Goal: Obtain resource: Download file/media

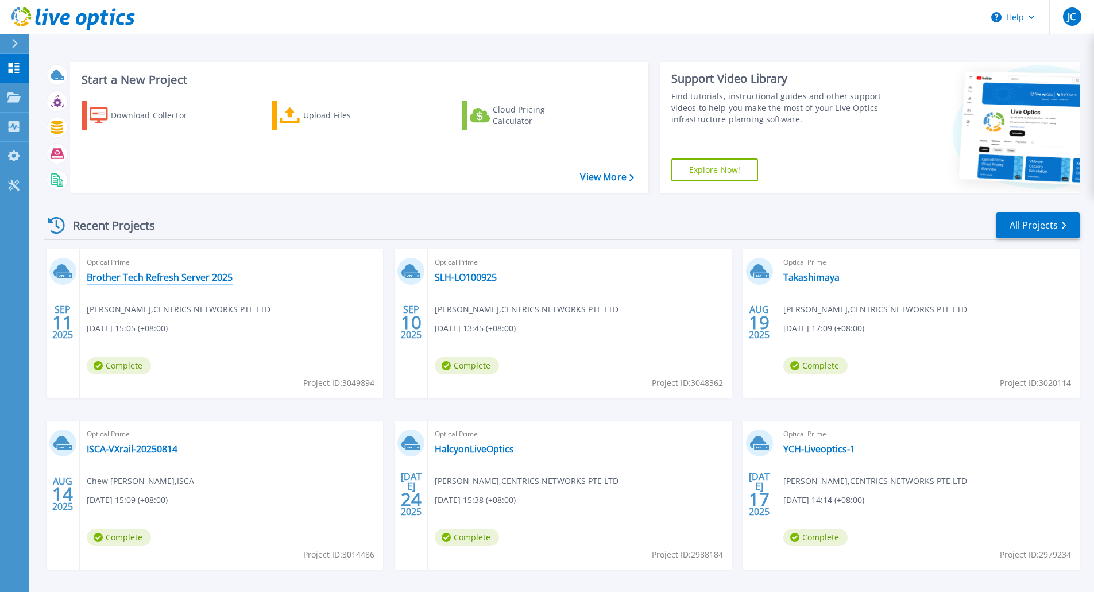
click at [144, 279] on link "Brother Tech Refresh Server 2025" at bounding box center [160, 277] width 146 height 11
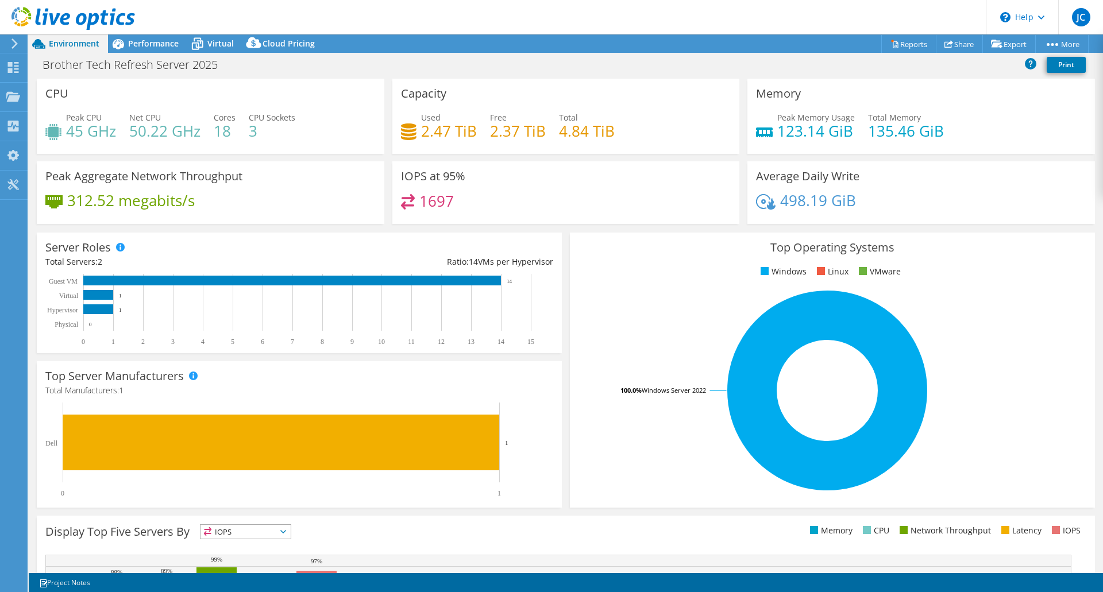
select select "USD"
click at [153, 52] on div "Performance" at bounding box center [147, 43] width 79 height 18
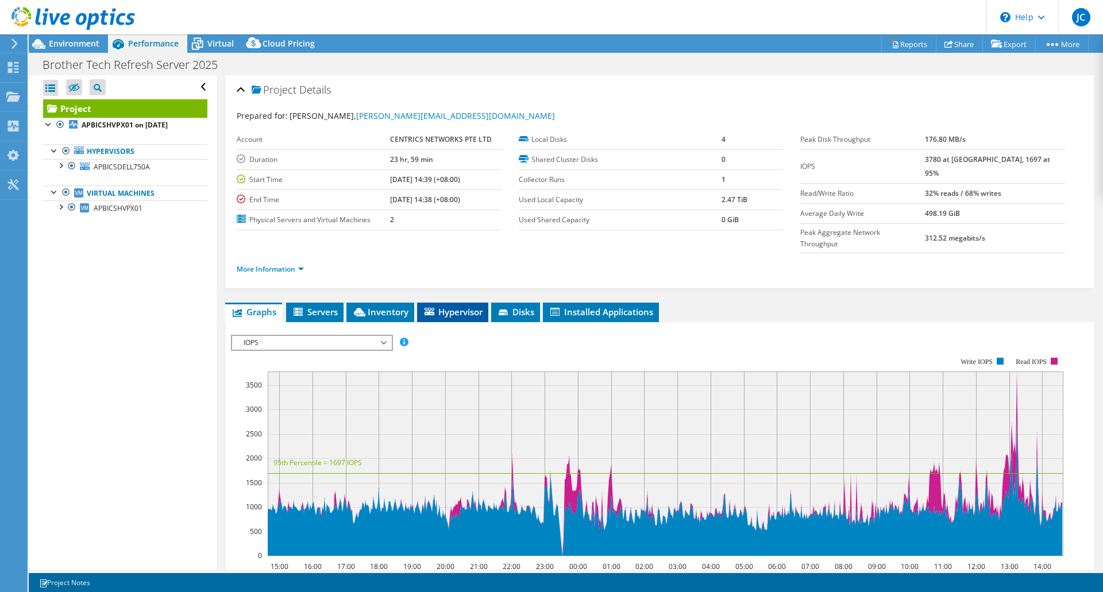
click at [480, 303] on li "Hypervisor" at bounding box center [452, 313] width 71 height 20
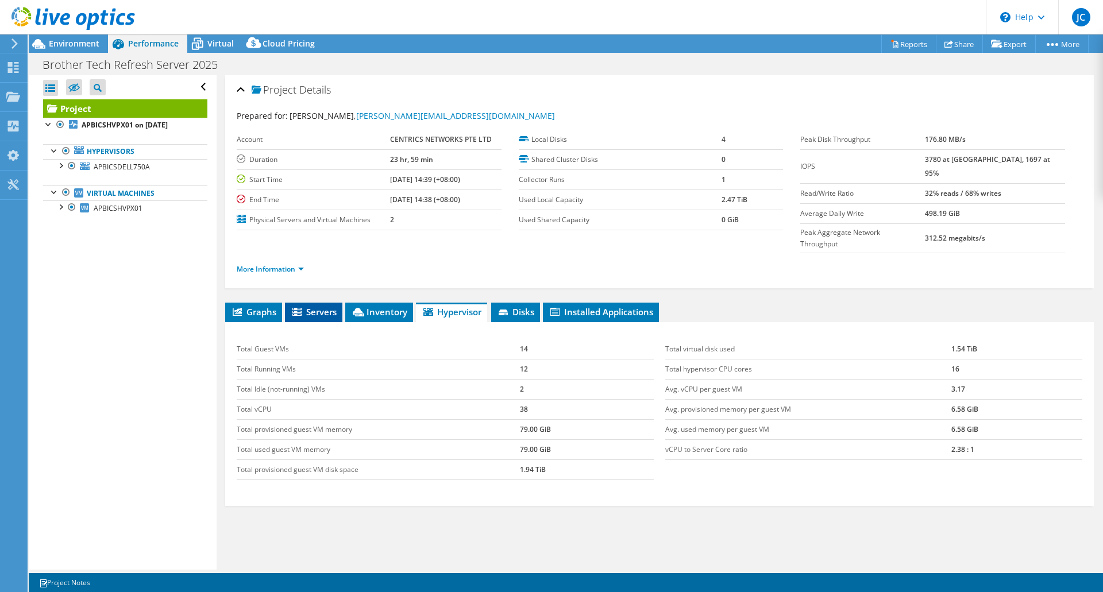
click at [327, 306] on span "Servers" at bounding box center [314, 311] width 46 height 11
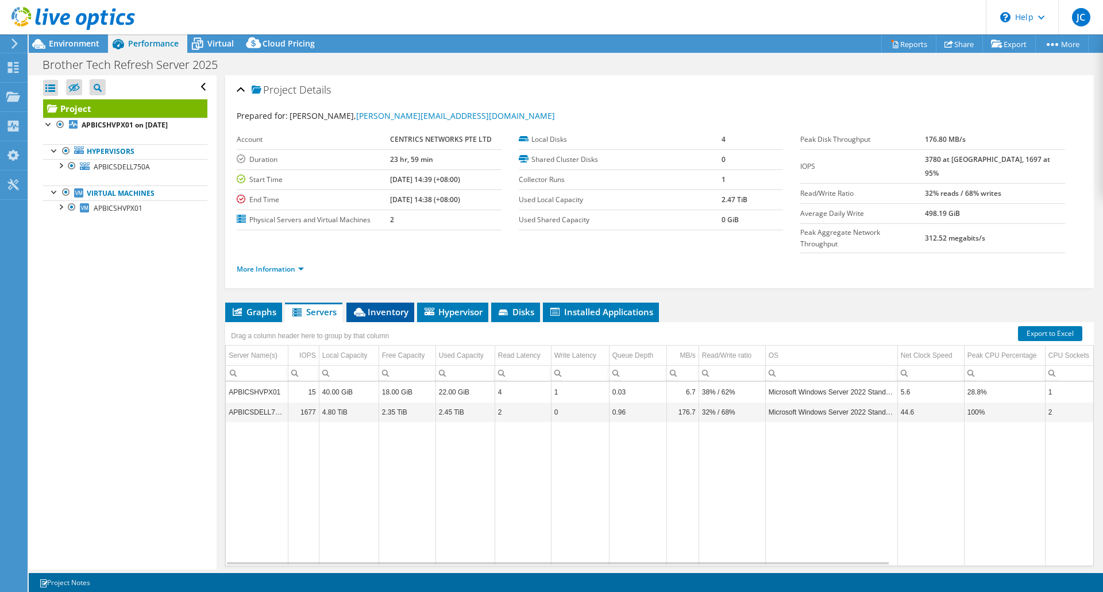
click at [401, 303] on li "Inventory" at bounding box center [380, 313] width 68 height 20
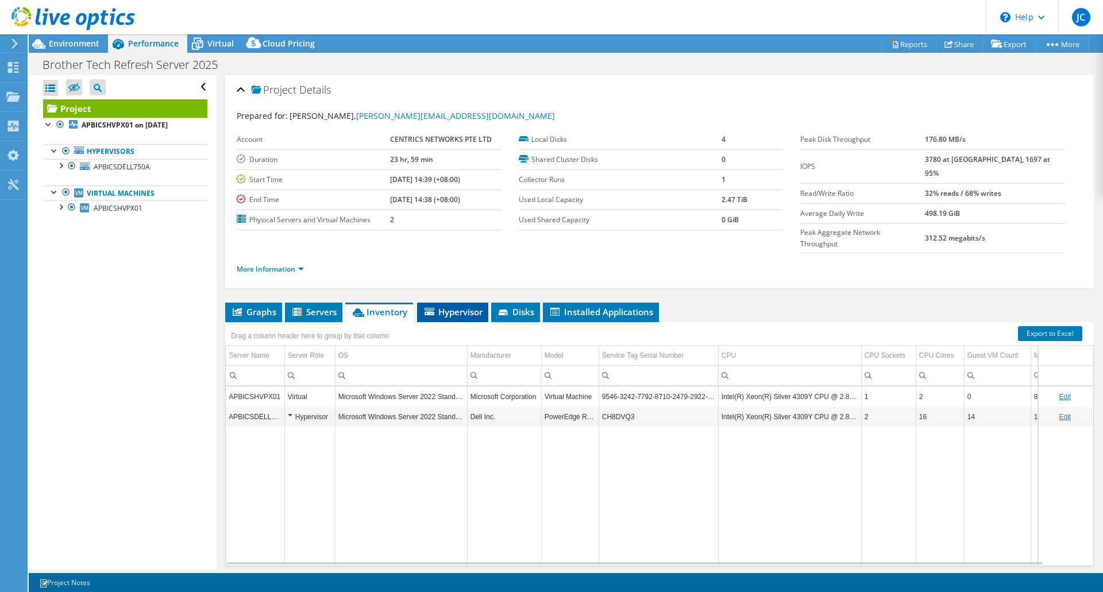
click at [459, 306] on span "Hypervisor" at bounding box center [453, 311] width 60 height 11
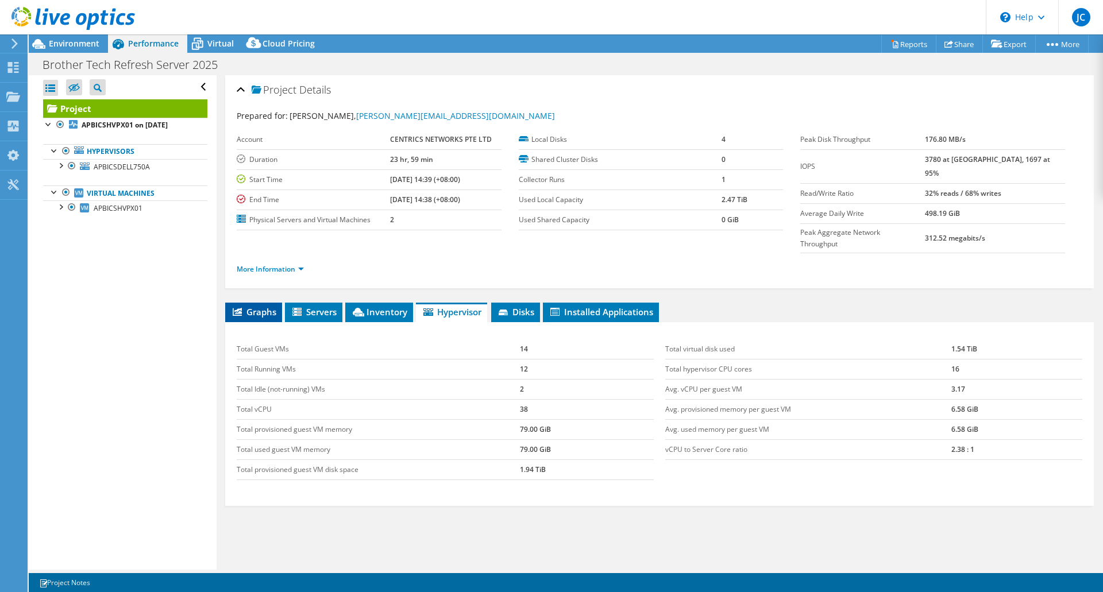
click at [246, 306] on span "Graphs" at bounding box center [253, 311] width 45 height 11
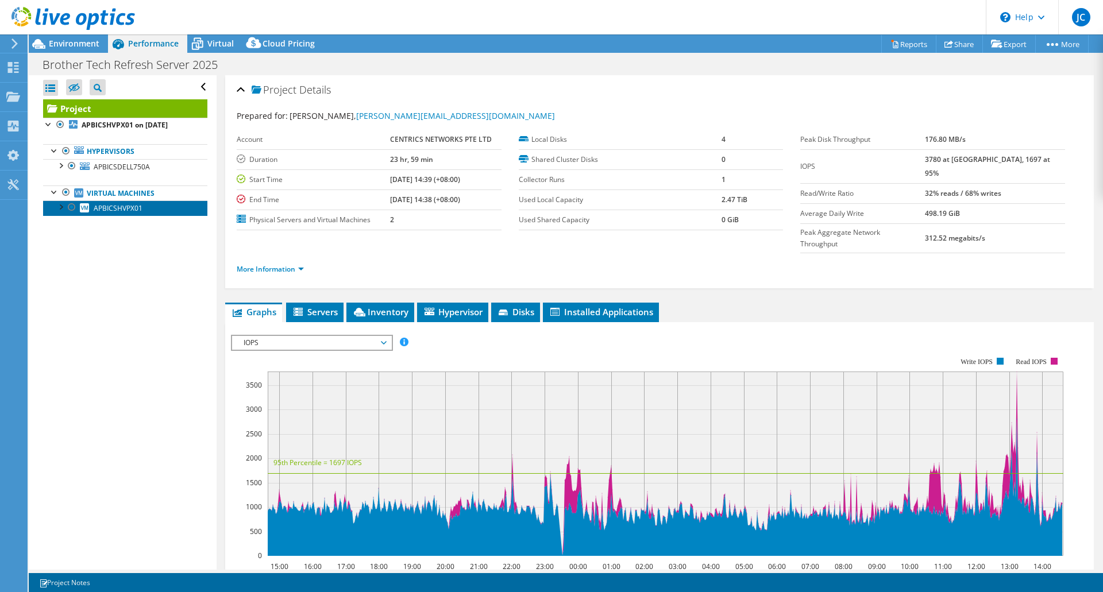
click at [59, 215] on link "APBICSHVPX01" at bounding box center [125, 207] width 164 height 15
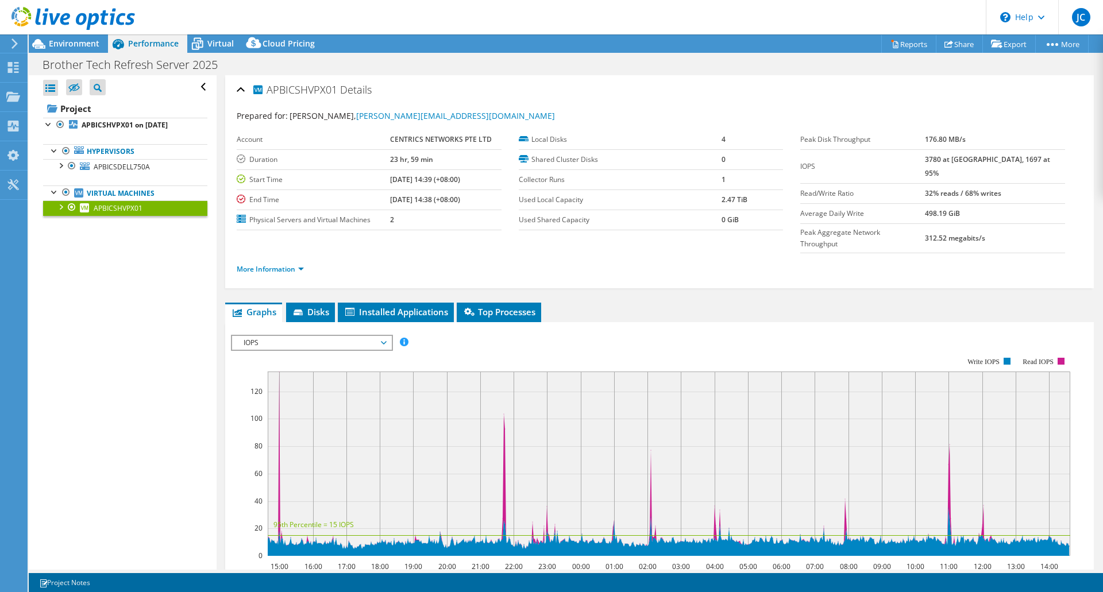
click at [62, 204] on div at bounding box center [60, 205] width 11 height 11
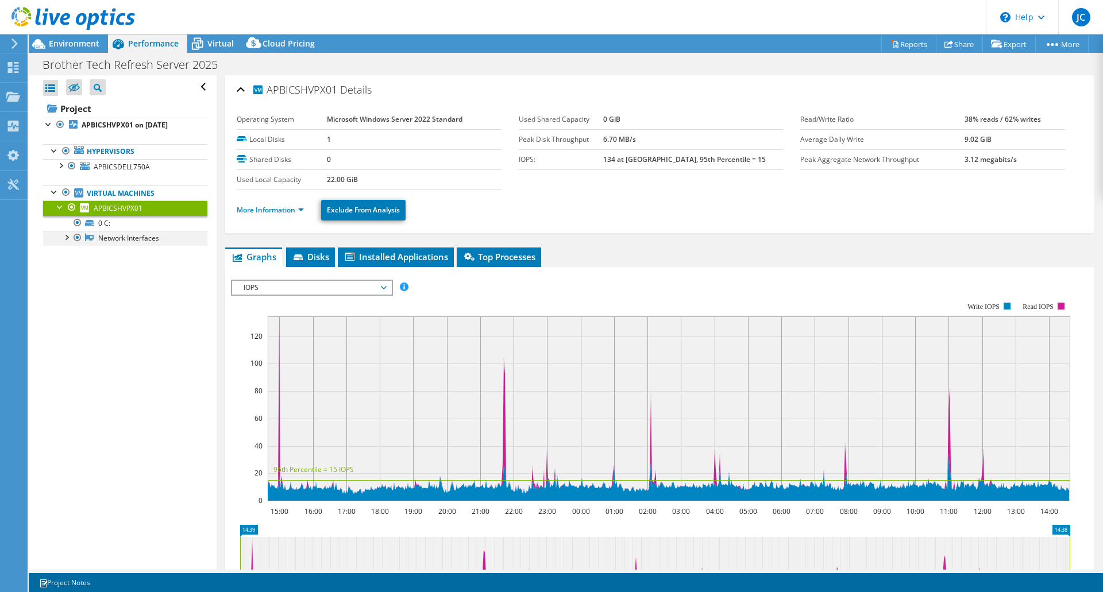
click at [71, 238] on div at bounding box center [65, 236] width 11 height 11
click at [103, 207] on span "APBICSHVPX01" at bounding box center [118, 208] width 49 height 10
click at [63, 166] on div at bounding box center [60, 164] width 11 height 11
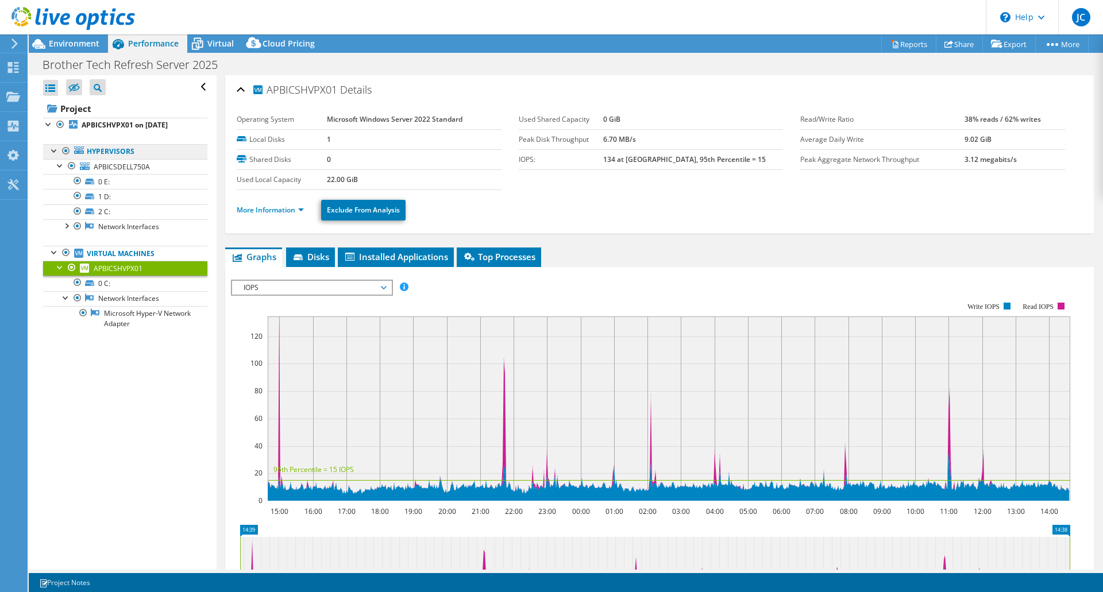
click at [132, 154] on link "Hypervisors" at bounding box center [125, 151] width 164 height 15
click at [137, 166] on span "APBICSDELL750A" at bounding box center [122, 167] width 56 height 10
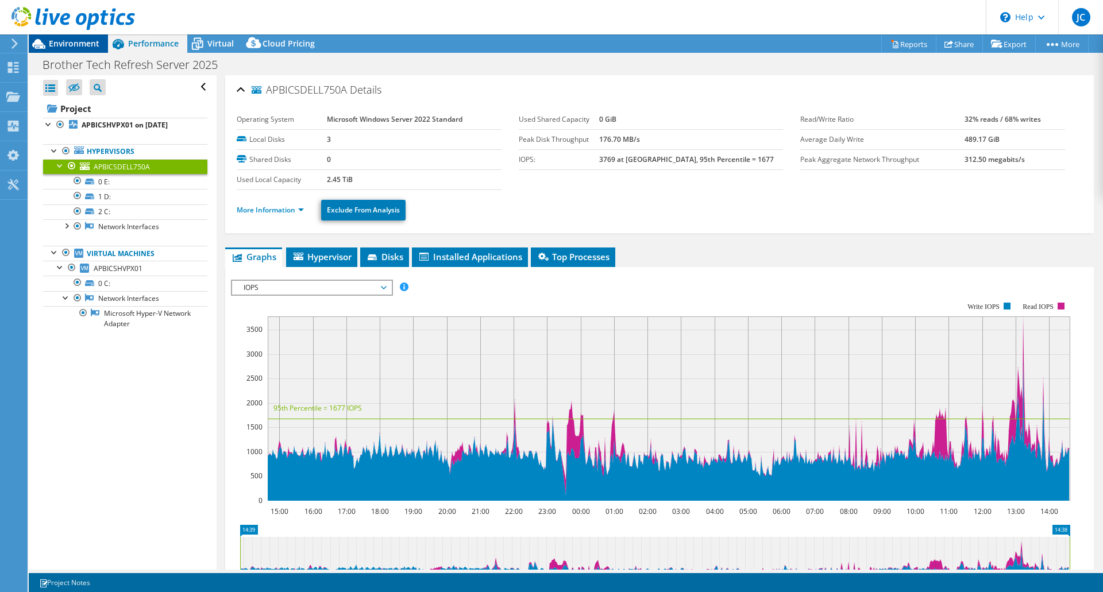
click at [65, 41] on span "Environment" at bounding box center [74, 43] width 51 height 11
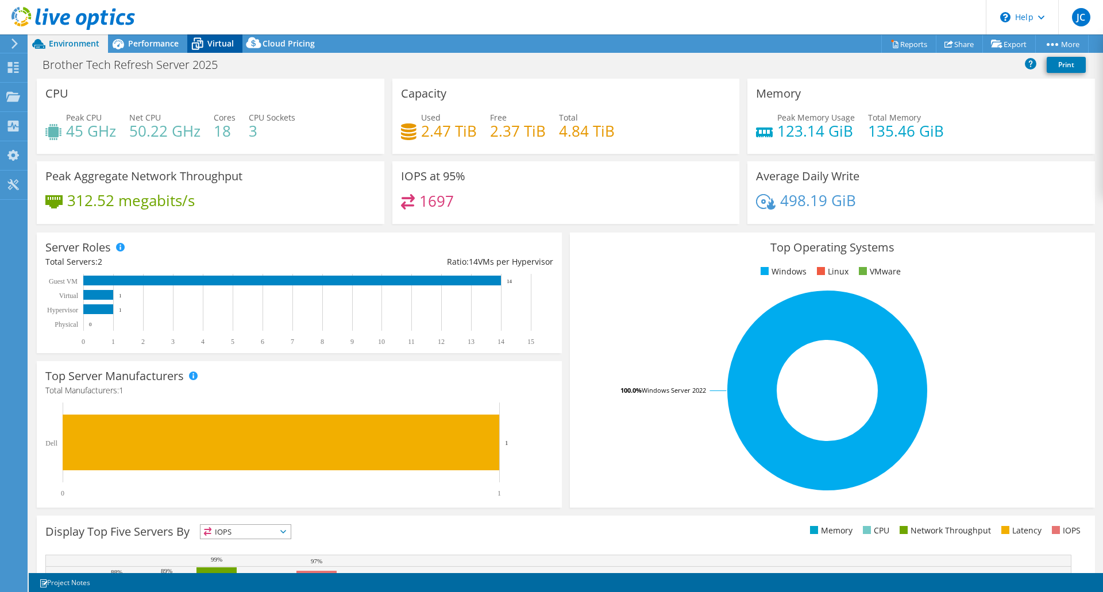
click at [209, 44] on span "Virtual" at bounding box center [220, 43] width 26 height 11
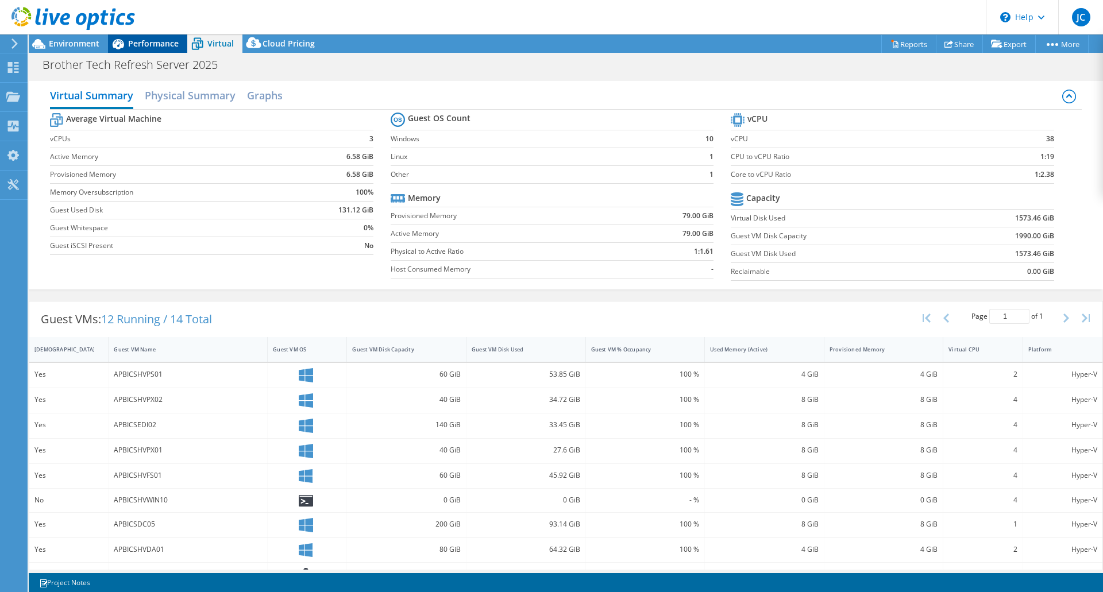
click at [157, 44] on span "Performance" at bounding box center [153, 43] width 51 height 11
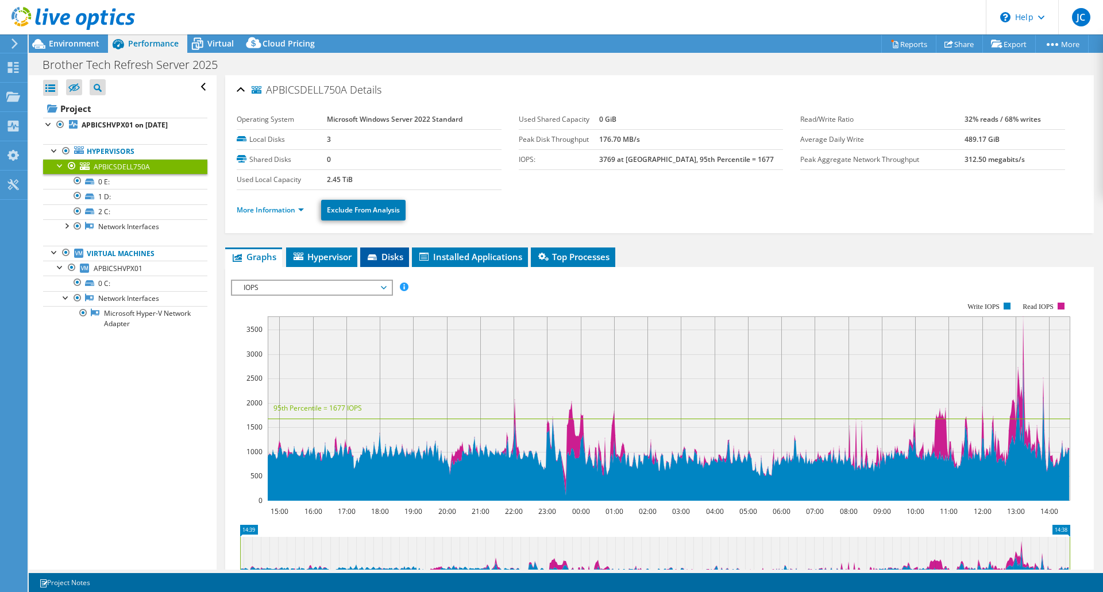
click at [396, 254] on span "Disks" at bounding box center [384, 256] width 37 height 11
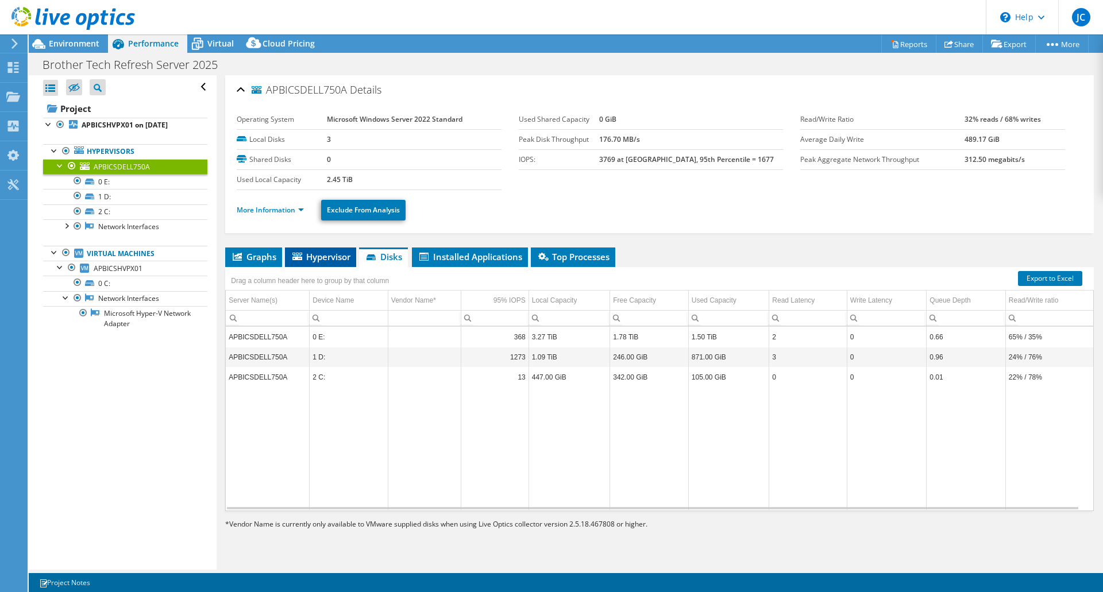
click at [326, 253] on span "Hypervisor" at bounding box center [321, 256] width 60 height 11
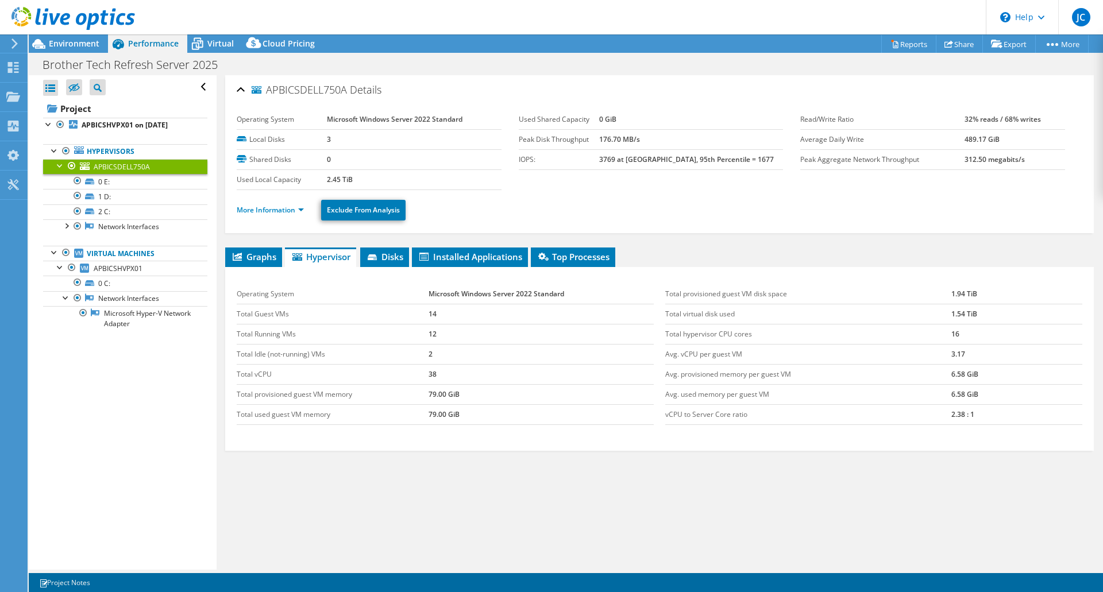
click at [215, 33] on header "JC End User [PERSON_NAME] [PERSON_NAME][EMAIL_ADDRESS][DOMAIN_NAME] CENTRICS NE…" at bounding box center [551, 17] width 1103 height 34
click at [220, 41] on span "Virtual" at bounding box center [220, 43] width 26 height 11
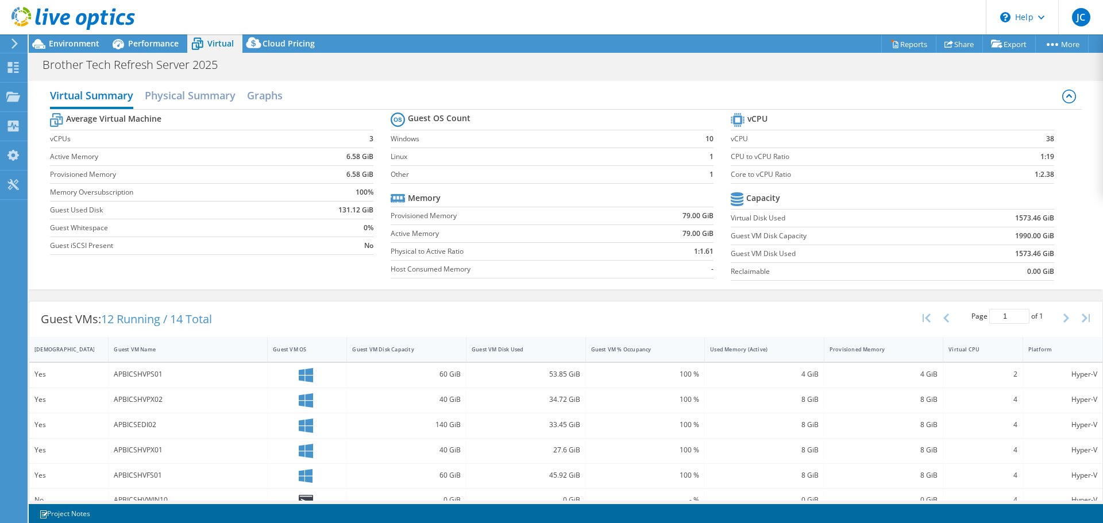
click at [58, 37] on div at bounding box center [67, 19] width 135 height 38
click at [60, 39] on span "Environment" at bounding box center [74, 43] width 51 height 11
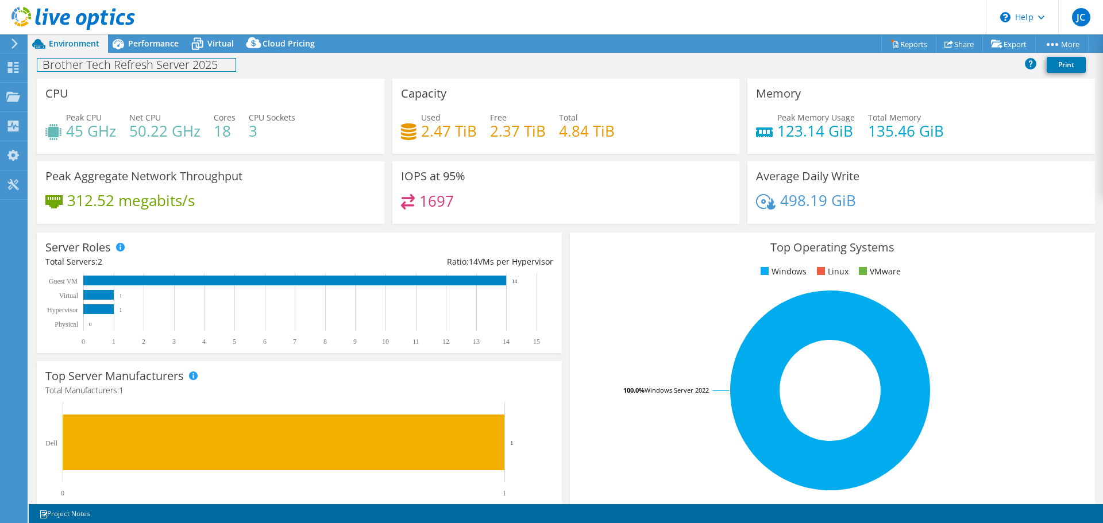
click at [212, 53] on div "Brother Tech Refresh Server 2025 Print" at bounding box center [566, 66] width 1074 height 26
click at [211, 49] on div "Virtual" at bounding box center [214, 43] width 55 height 18
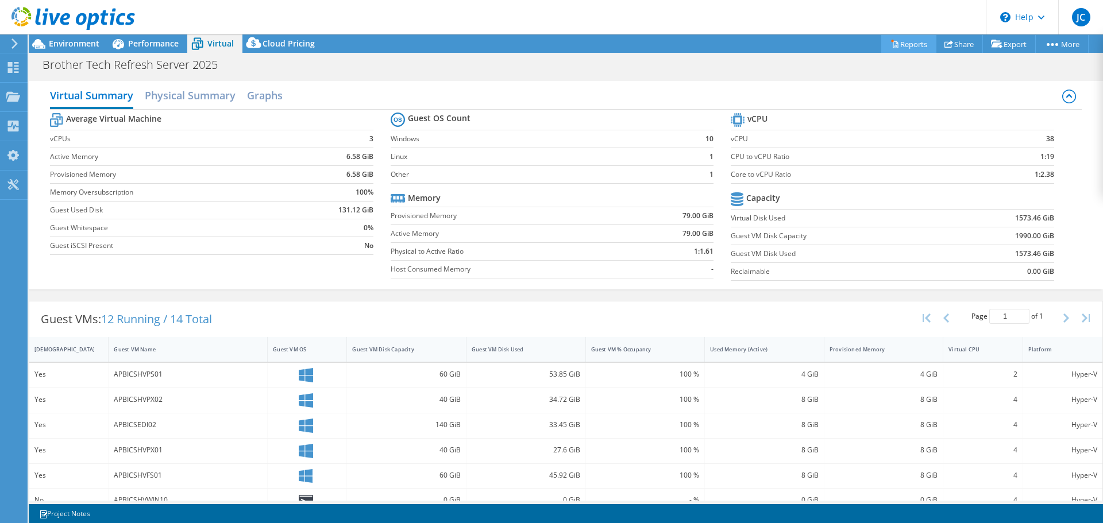
click at [921, 41] on link "Reports" at bounding box center [908, 44] width 55 height 18
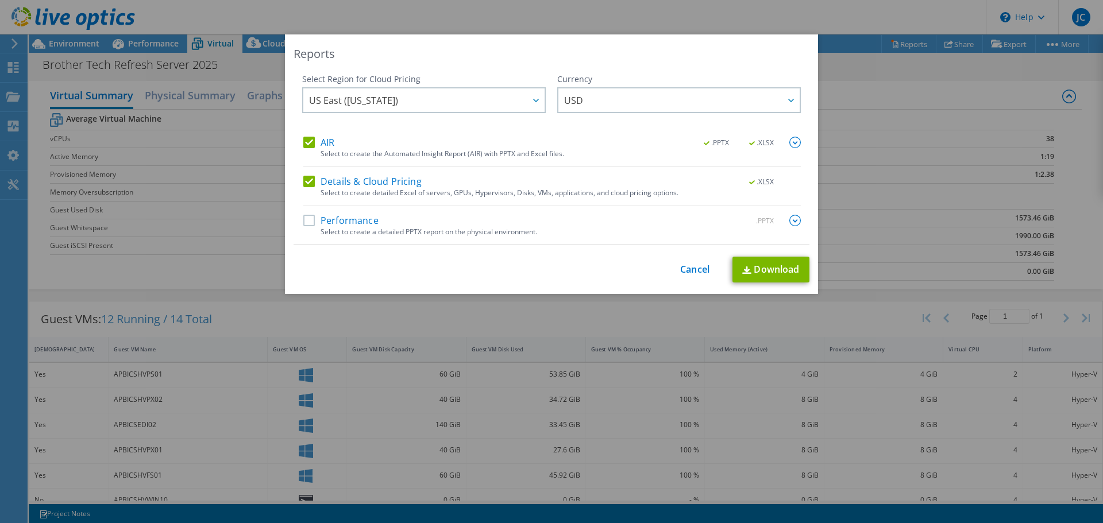
click at [306, 141] on label "AIR" at bounding box center [318, 142] width 31 height 11
click at [0, 0] on input "AIR" at bounding box center [0, 0] width 0 height 0
click at [774, 264] on link "Download" at bounding box center [770, 270] width 77 height 26
click at [695, 269] on link "Cancel" at bounding box center [694, 269] width 29 height 11
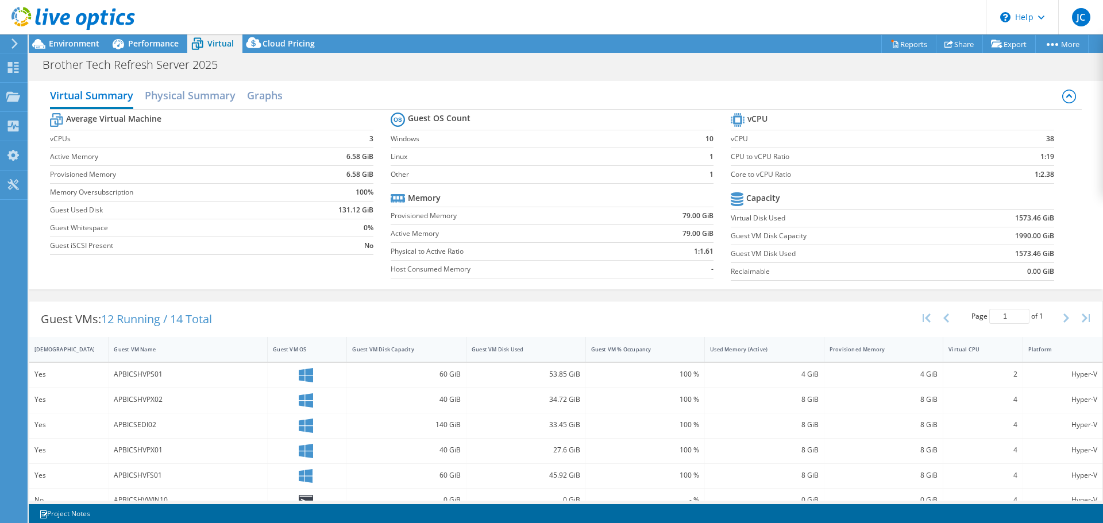
click at [171, 34] on header "JC End User [PERSON_NAME] [PERSON_NAME][EMAIL_ADDRESS][DOMAIN_NAME] CENTRICS NE…" at bounding box center [551, 17] width 1103 height 34
click at [84, 37] on div at bounding box center [67, 19] width 135 height 38
click at [84, 38] on div at bounding box center [67, 19] width 135 height 38
click at [92, 47] on span "Environment" at bounding box center [74, 43] width 51 height 11
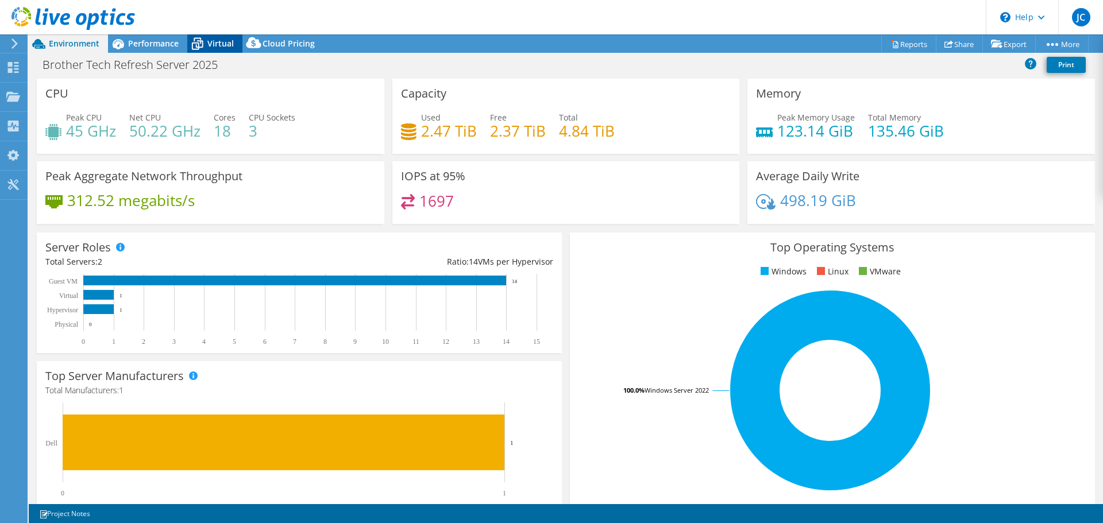
click at [199, 37] on icon at bounding box center [197, 44] width 20 height 20
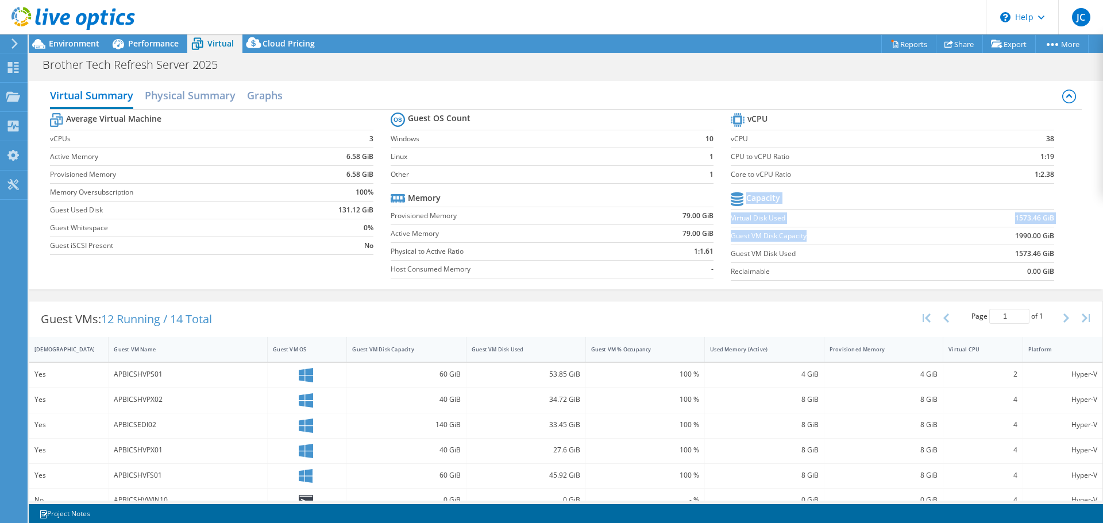
drag, startPoint x: 1046, startPoint y: 254, endPoint x: 881, endPoint y: 242, distance: 165.8
click at [881, 242] on section "vCPU vCPU 38 CPU to vCPU Ratio 1:19 Core to vCPU Ratio 1:2.38 Capacity Virtual …" at bounding box center [900, 198] width 340 height 176
click at [81, 51] on div "Environment" at bounding box center [68, 43] width 79 height 18
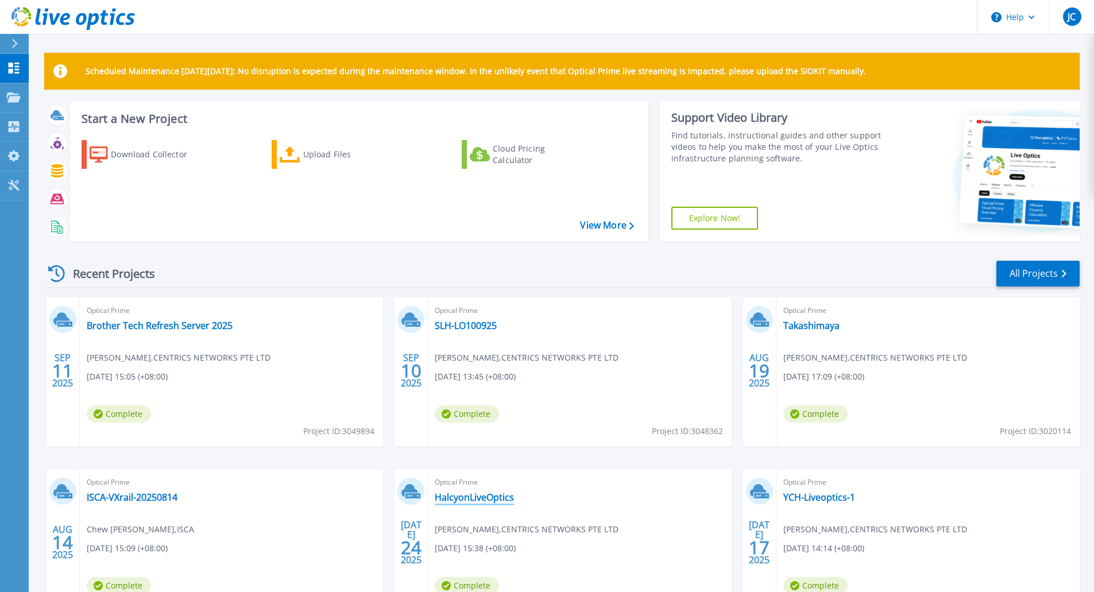
click at [463, 501] on link "HalcyonLiveOptics" at bounding box center [474, 497] width 79 height 11
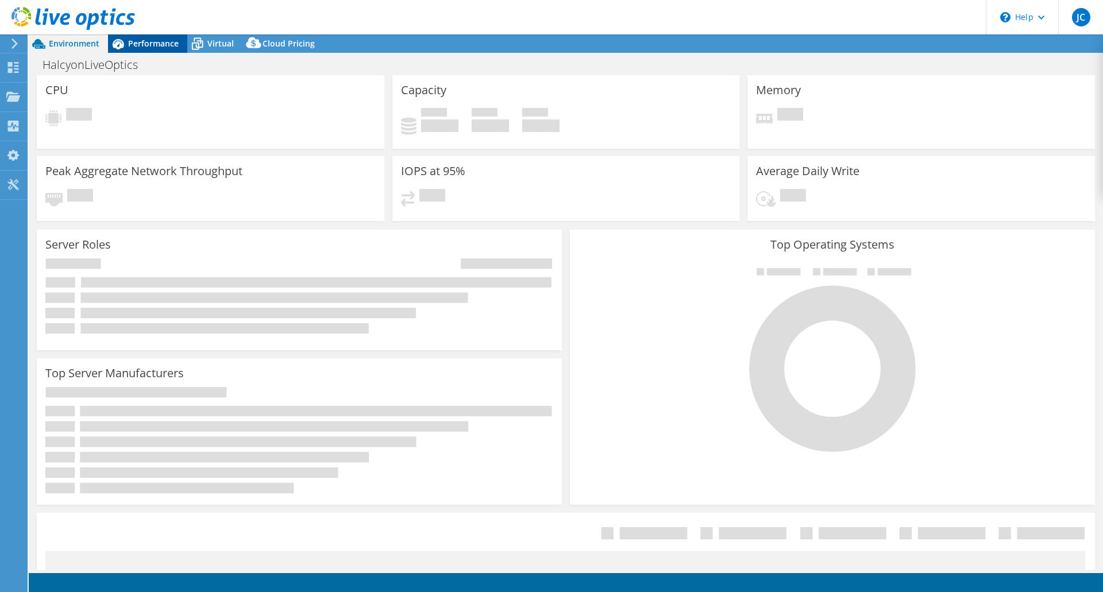
select select "USD"
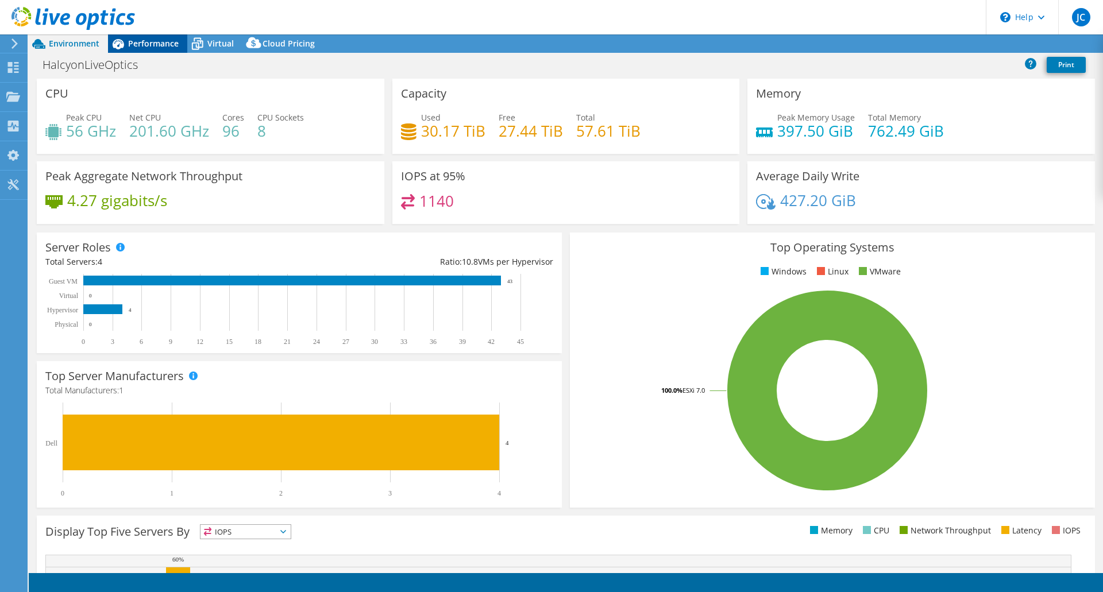
click at [145, 45] on span "Performance" at bounding box center [153, 43] width 51 height 11
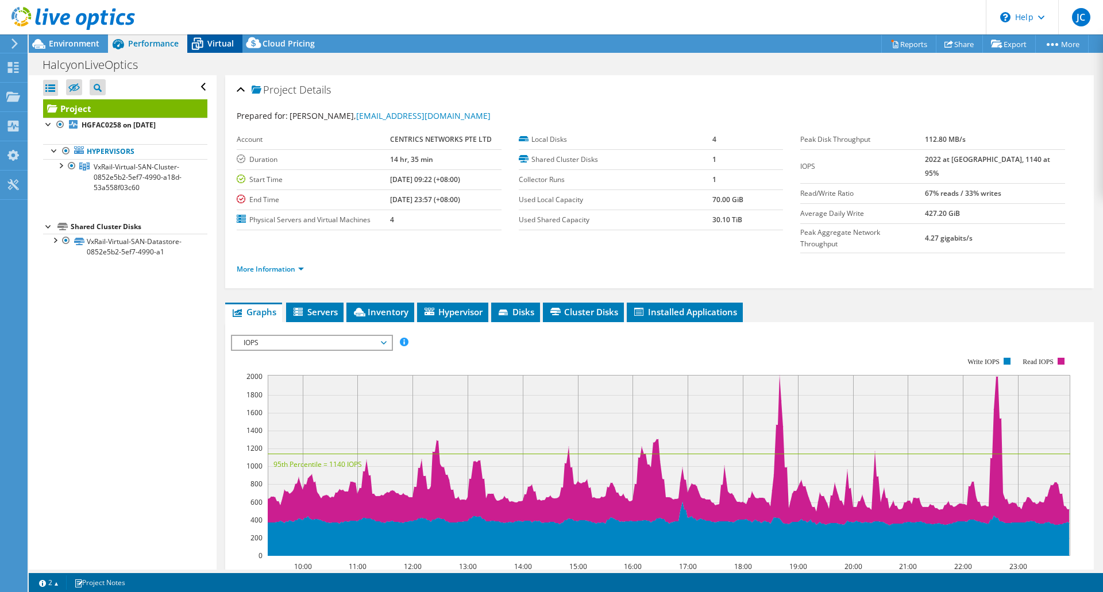
click at [226, 48] on span "Virtual" at bounding box center [220, 43] width 26 height 11
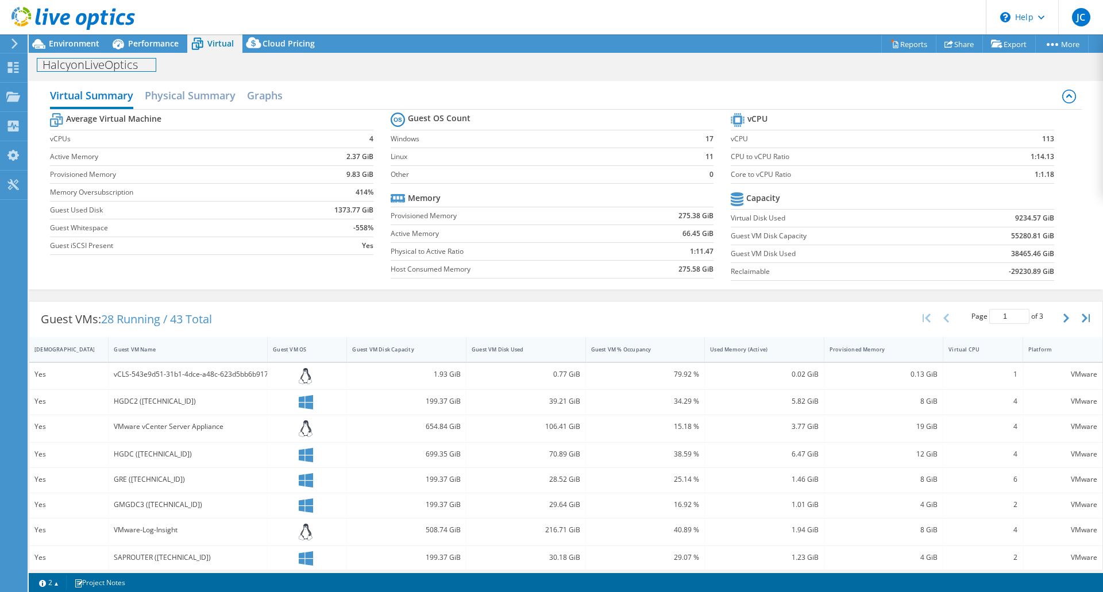
click at [145, 53] on div "HalcyonLiveOptics Print" at bounding box center [566, 64] width 1074 height 22
click at [146, 48] on span "Performance" at bounding box center [153, 43] width 51 height 11
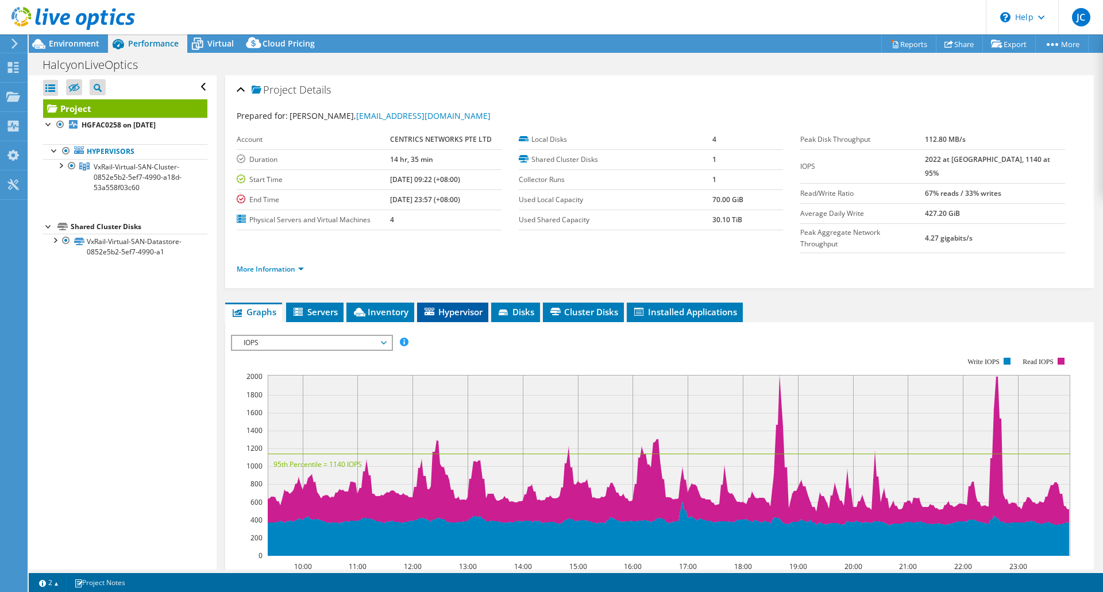
click at [453, 306] on span "Hypervisor" at bounding box center [453, 311] width 60 height 11
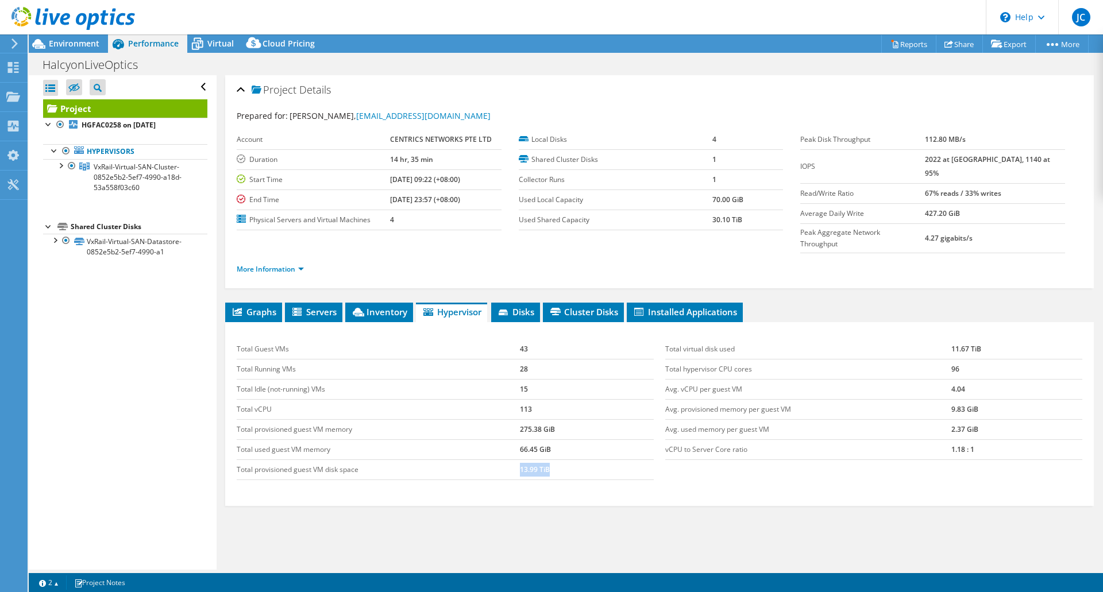
drag, startPoint x: 547, startPoint y: 446, endPoint x: 509, endPoint y: 451, distance: 38.8
click at [509, 459] on tr "Total provisioned guest VM disk space 13.99 TiB" at bounding box center [445, 469] width 417 height 20
click at [214, 40] on span "Virtual" at bounding box center [220, 43] width 26 height 11
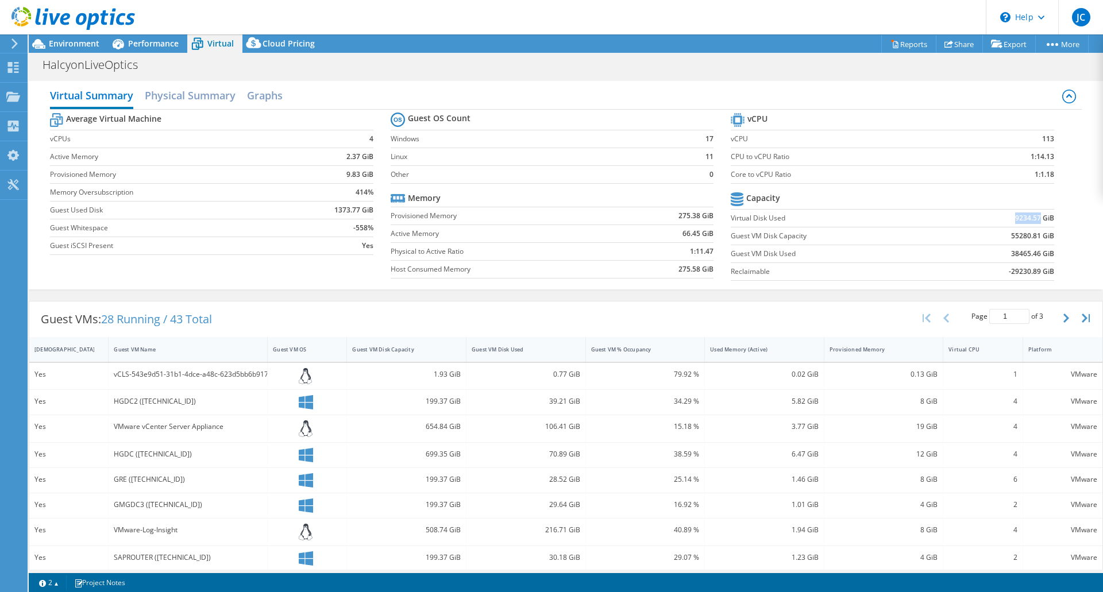
drag, startPoint x: 1006, startPoint y: 218, endPoint x: 1032, endPoint y: 216, distance: 26.4
click at [1032, 216] on td "9234.57 GiB" at bounding box center [995, 218] width 115 height 18
copy b "9234.57"
click at [1025, 235] on b "55280.81 GiB" at bounding box center [1032, 235] width 43 height 11
click at [143, 48] on span "Performance" at bounding box center [153, 43] width 51 height 11
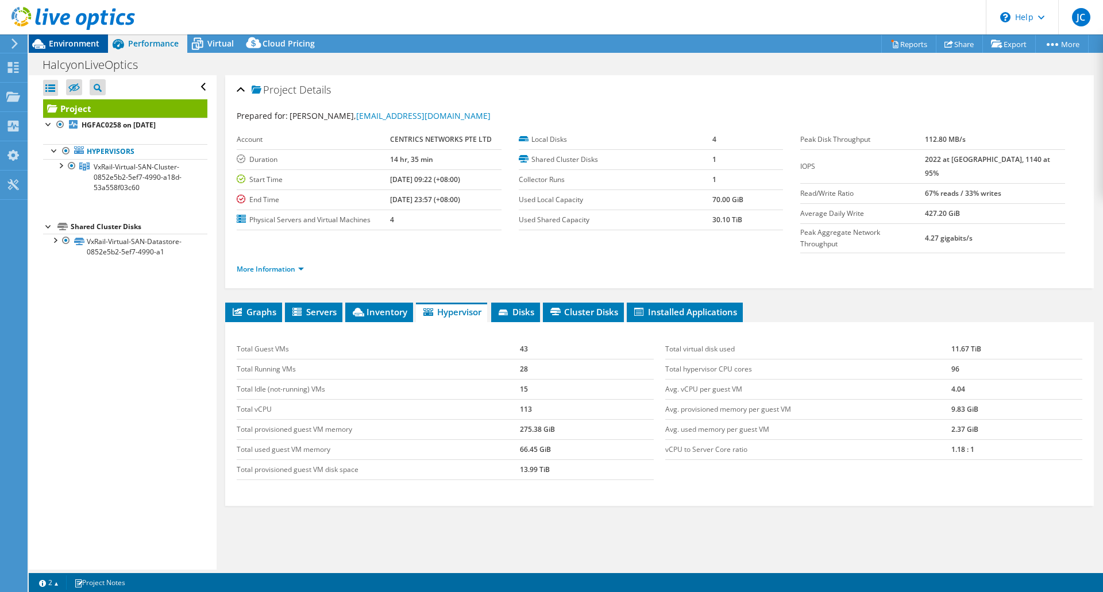
click at [77, 52] on div "Environment" at bounding box center [68, 43] width 79 height 18
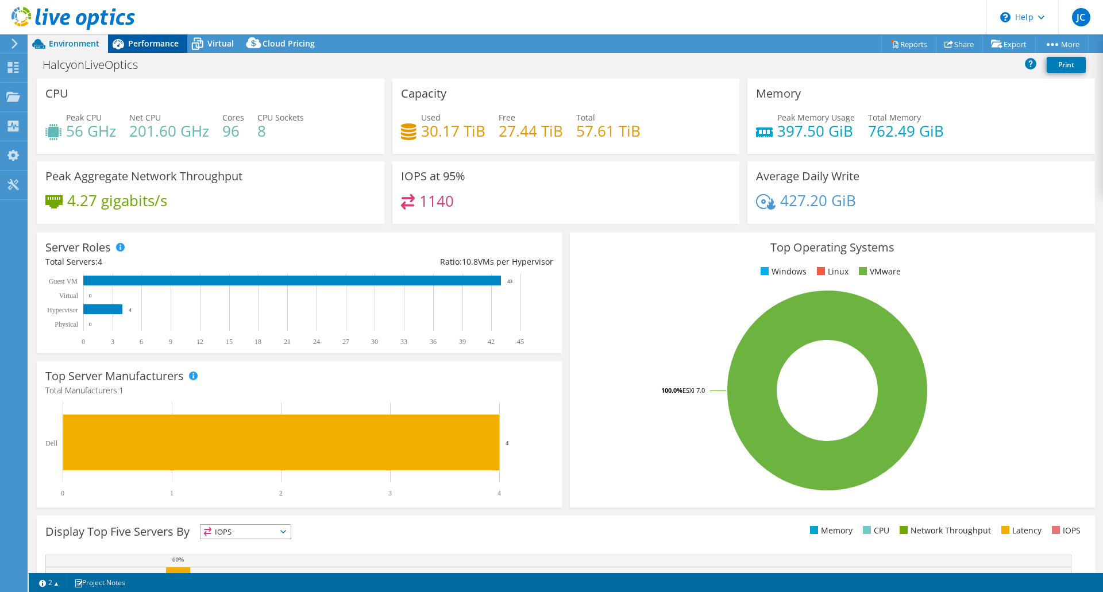
click at [146, 42] on span "Performance" at bounding box center [153, 43] width 51 height 11
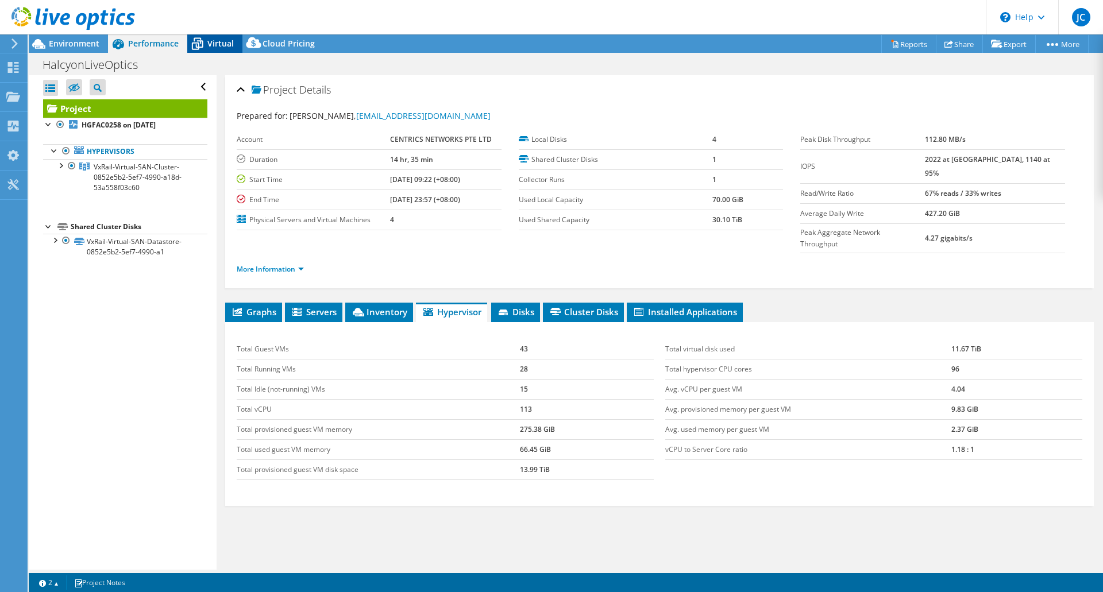
click at [216, 46] on span "Virtual" at bounding box center [220, 43] width 26 height 11
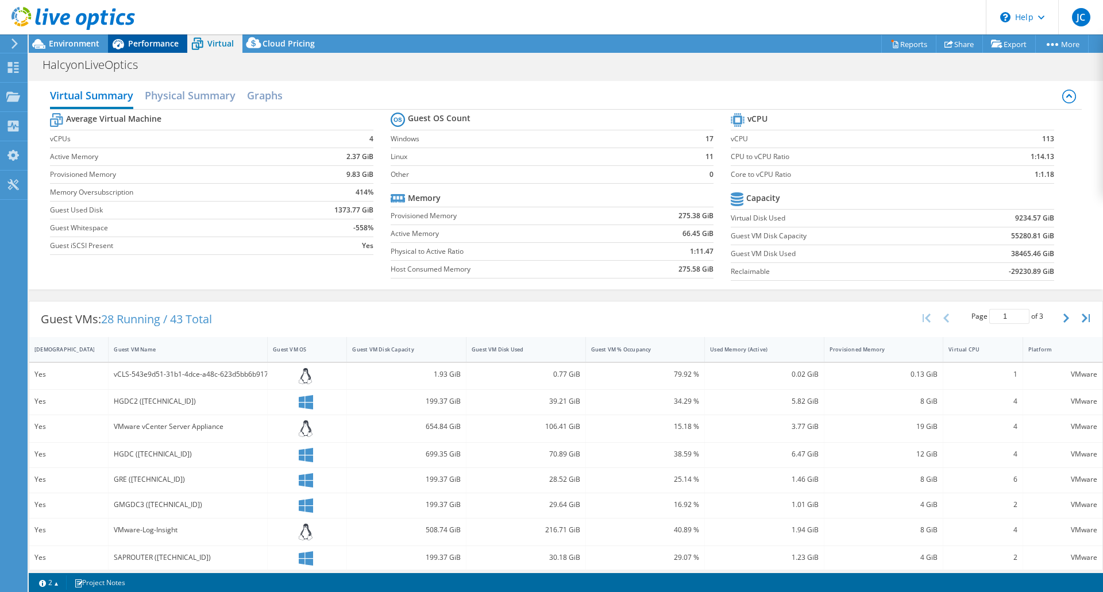
click at [167, 52] on div "Performance" at bounding box center [147, 43] width 79 height 18
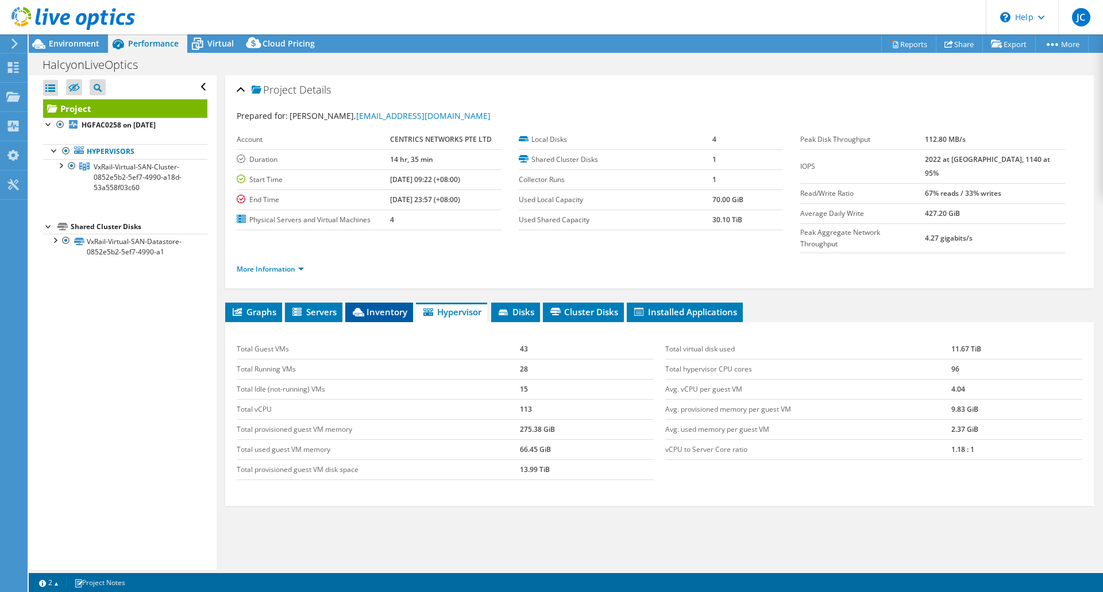
click at [376, 306] on span "Inventory" at bounding box center [379, 311] width 56 height 11
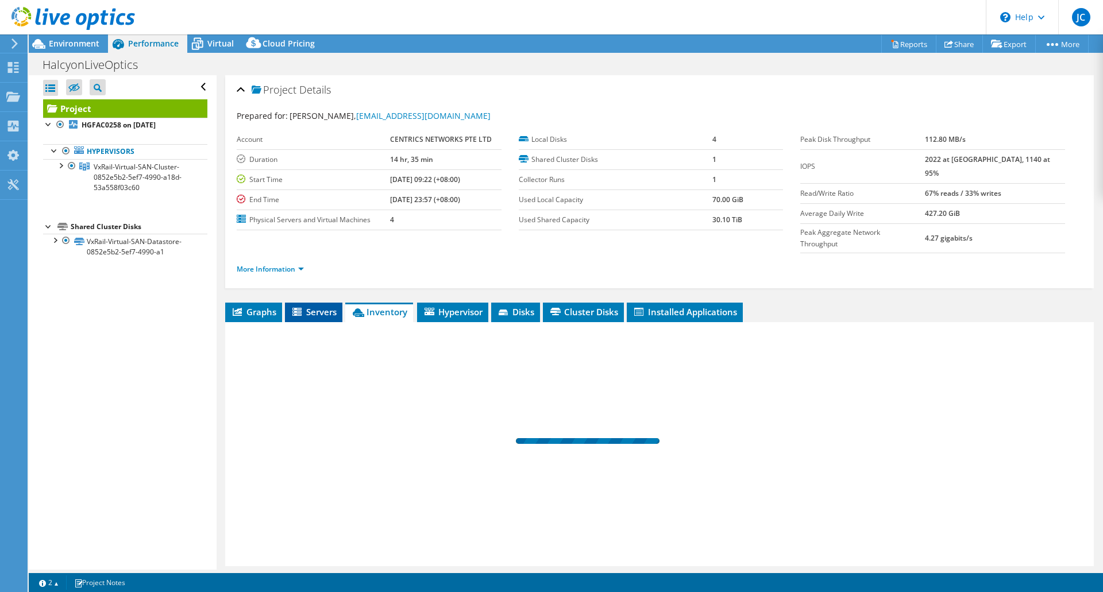
click at [322, 306] on span "Servers" at bounding box center [314, 311] width 46 height 11
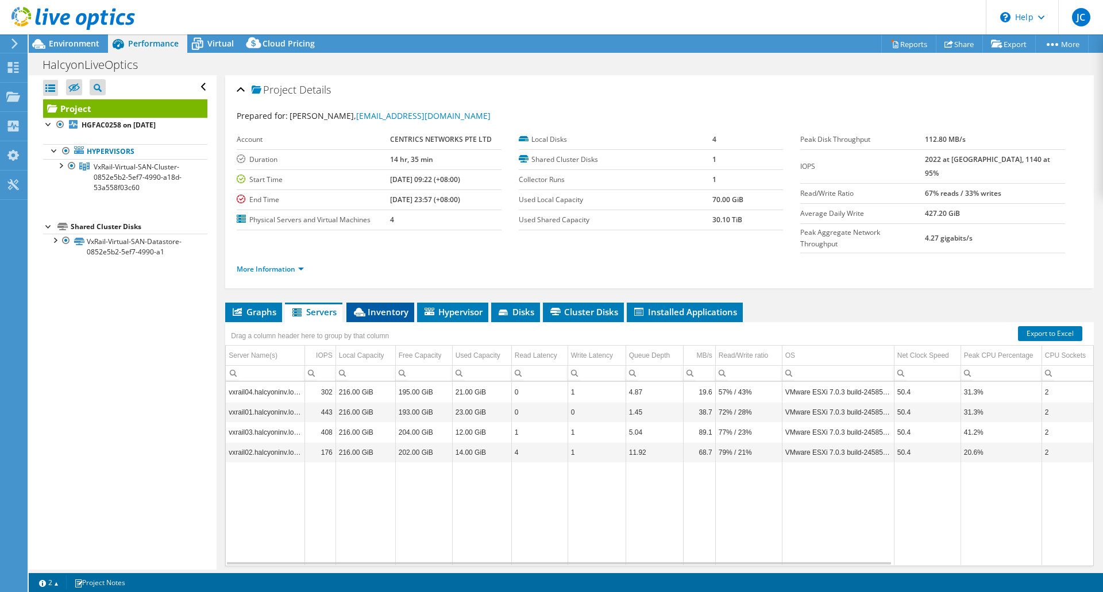
click at [374, 303] on li "Inventory" at bounding box center [380, 313] width 68 height 20
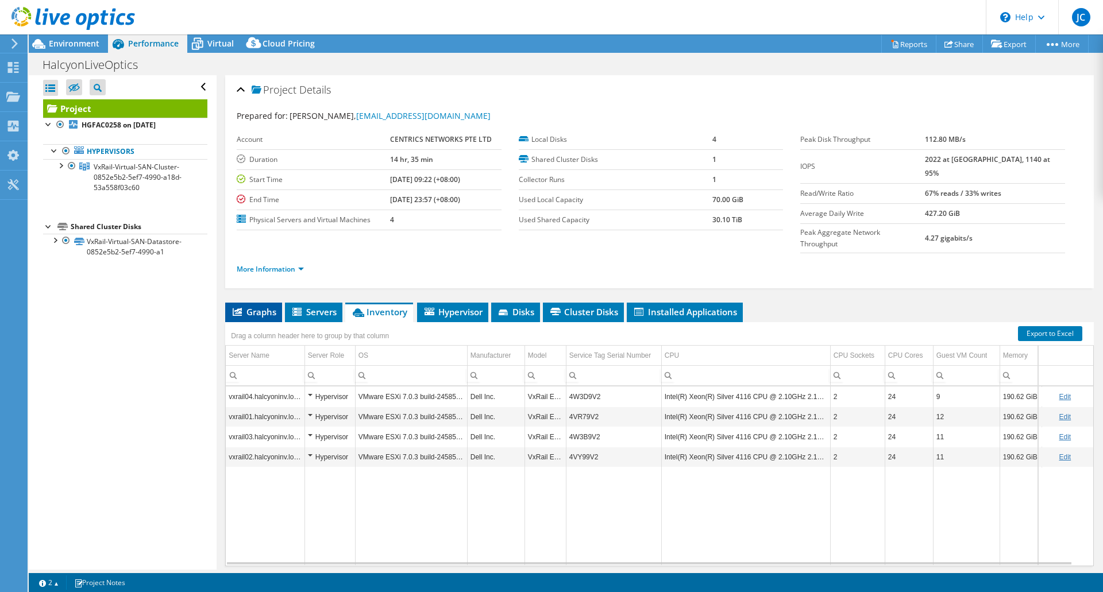
click at [270, 306] on span "Graphs" at bounding box center [253, 311] width 45 height 11
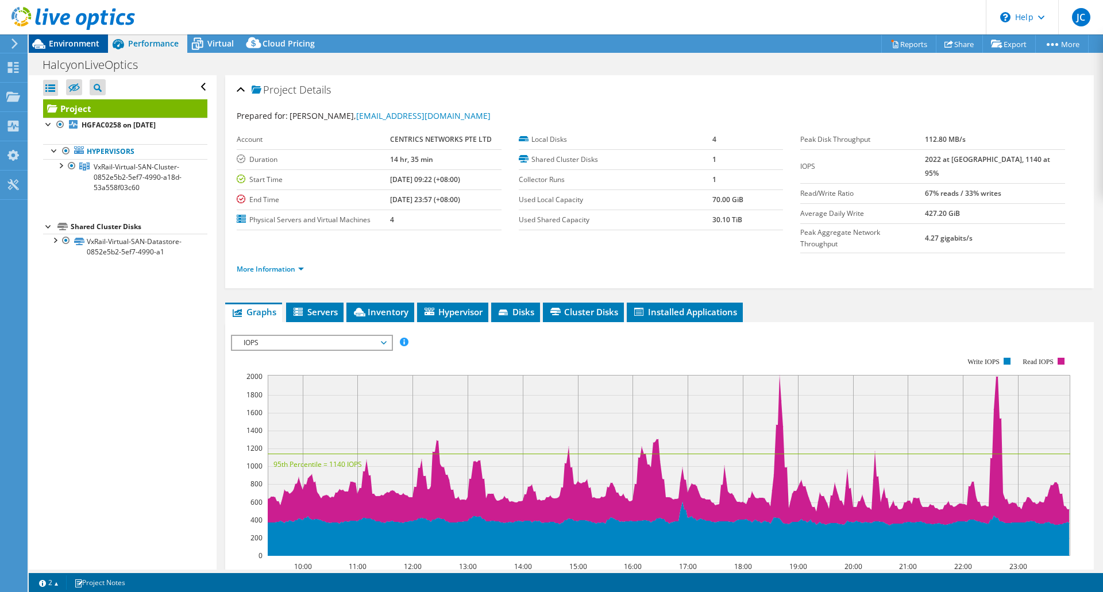
click at [67, 48] on span "Environment" at bounding box center [74, 43] width 51 height 11
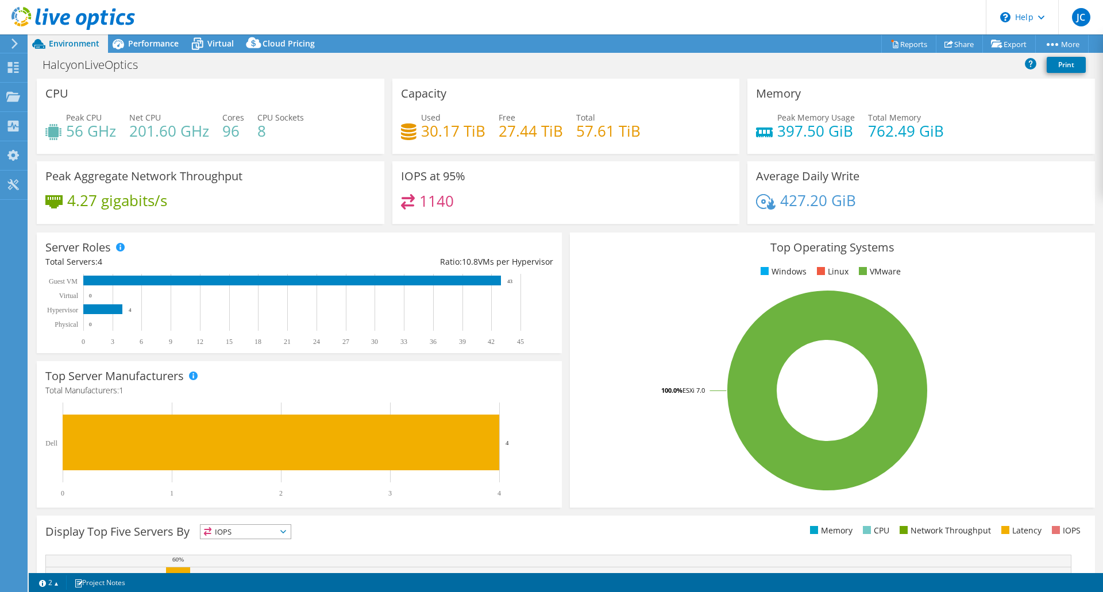
click at [148, 33] on header "JC End User [PERSON_NAME] [PERSON_NAME][EMAIL_ADDRESS][DOMAIN_NAME] CENTRICS NE…" at bounding box center [551, 17] width 1103 height 34
click at [149, 42] on span "Performance" at bounding box center [153, 43] width 51 height 11
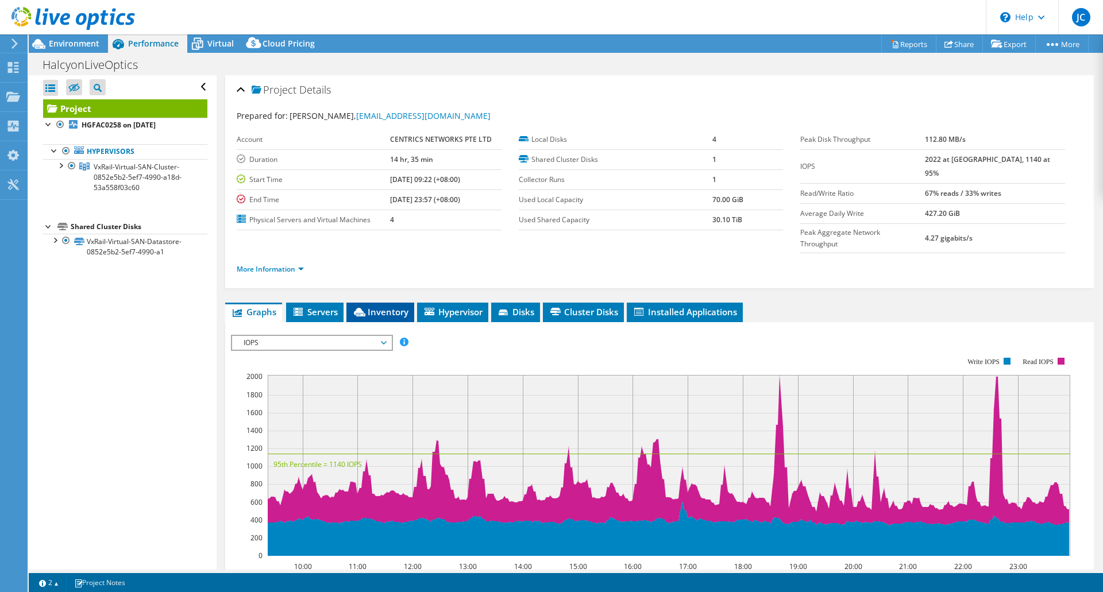
click at [380, 306] on span "Inventory" at bounding box center [380, 311] width 56 height 11
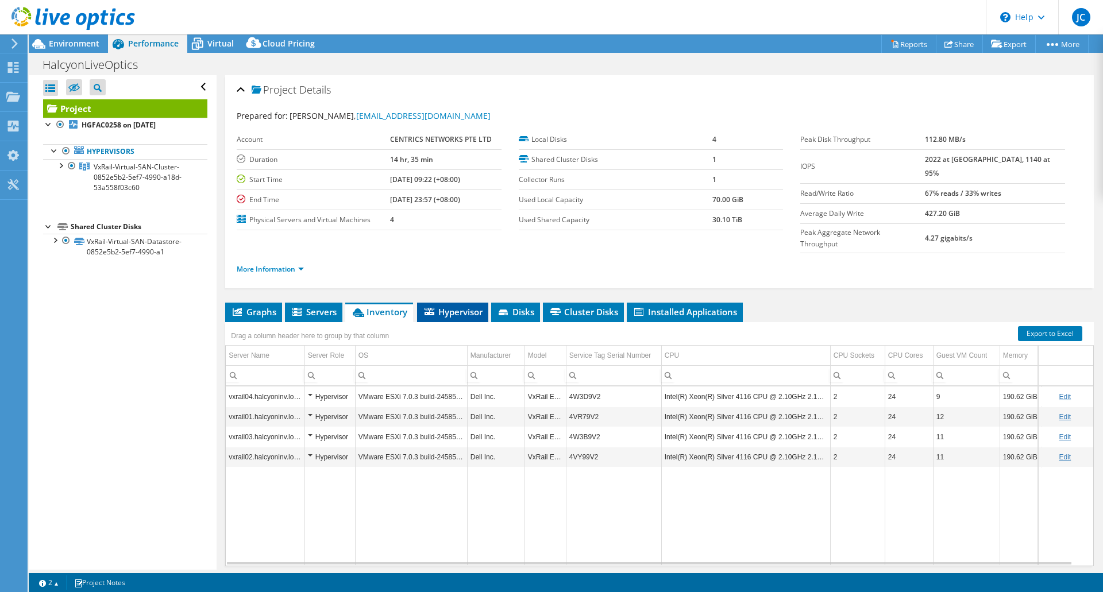
click at [451, 306] on span "Hypervisor" at bounding box center [453, 311] width 60 height 11
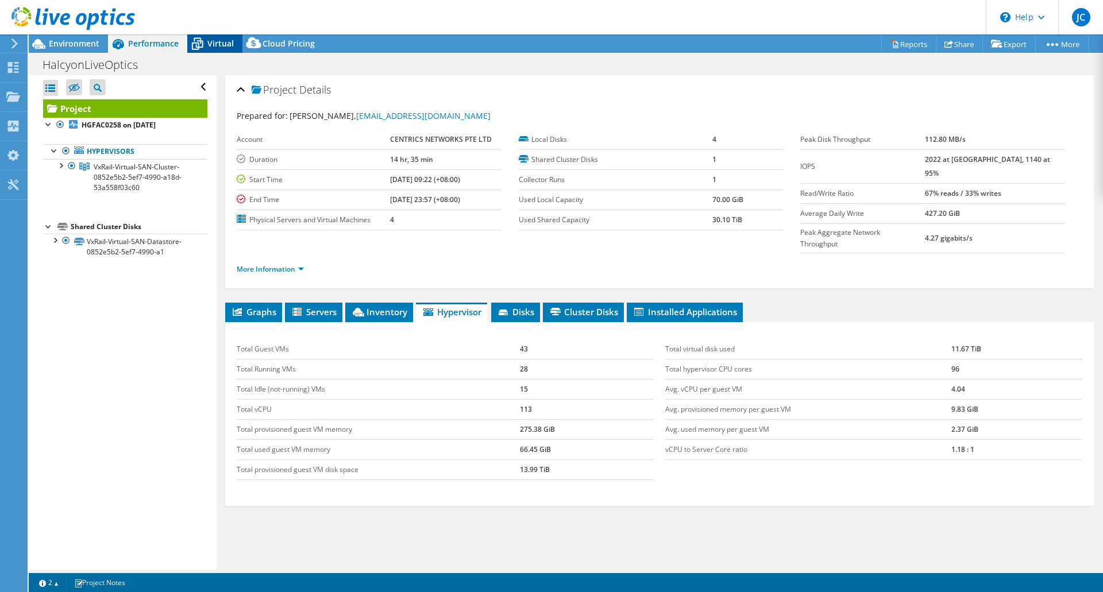
click at [220, 38] on span "Virtual" at bounding box center [220, 43] width 26 height 11
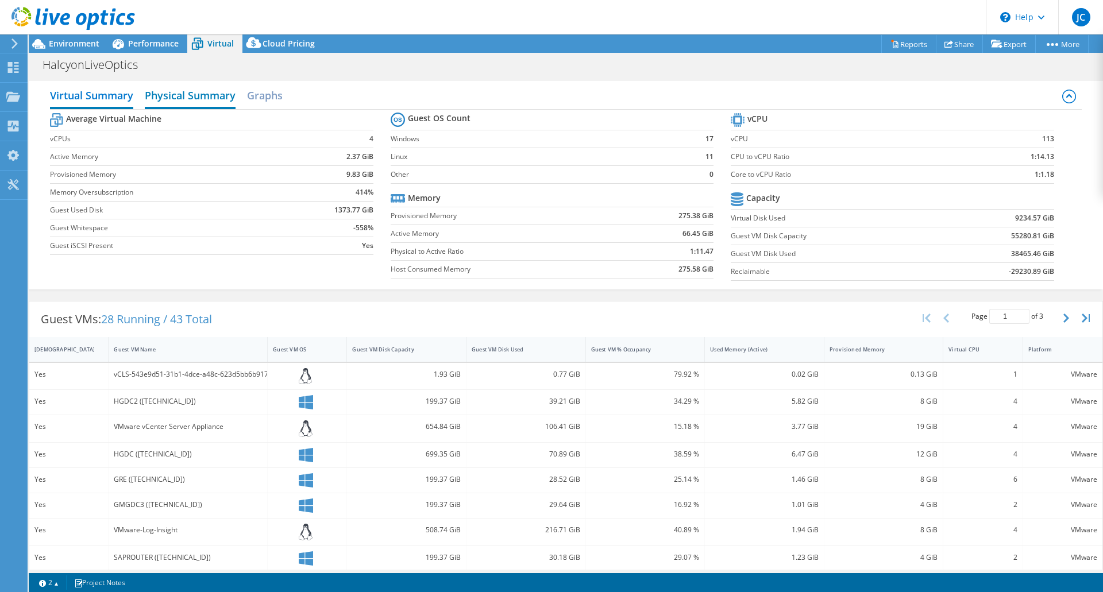
click at [179, 102] on h2 "Physical Summary" at bounding box center [190, 96] width 91 height 25
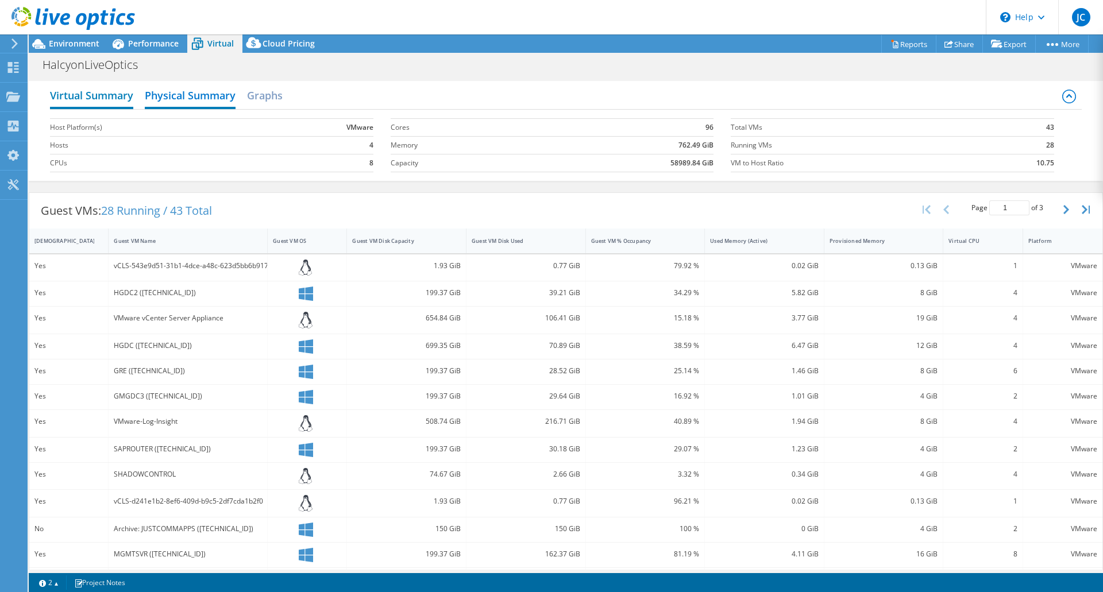
click at [119, 100] on h2 "Virtual Summary" at bounding box center [91, 96] width 83 height 25
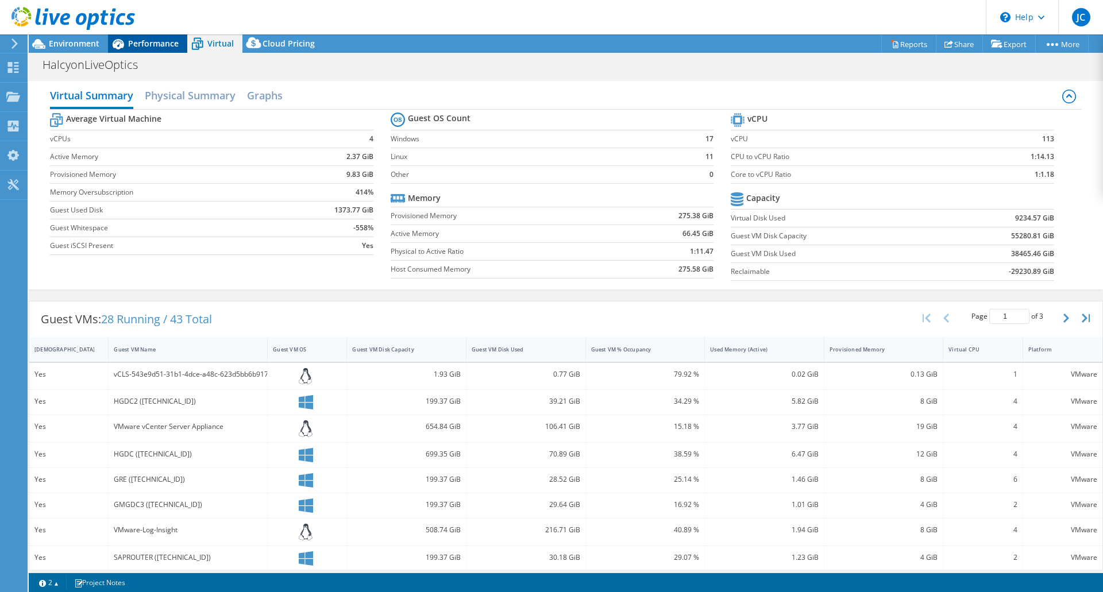
click at [130, 42] on span "Performance" at bounding box center [153, 43] width 51 height 11
